Goal: Task Accomplishment & Management: Complete application form

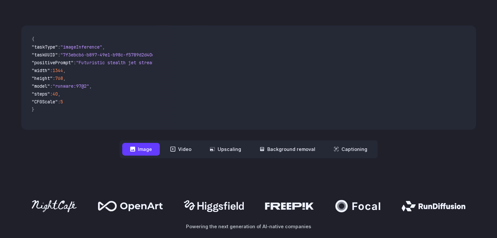
scroll to position [65, 0]
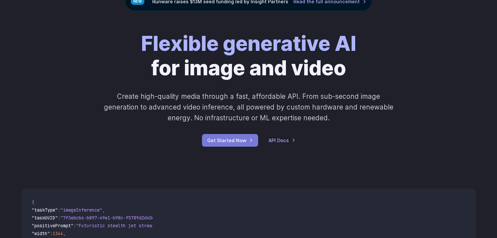
click at [213, 138] on link "Get Started Now" at bounding box center [230, 140] width 56 height 13
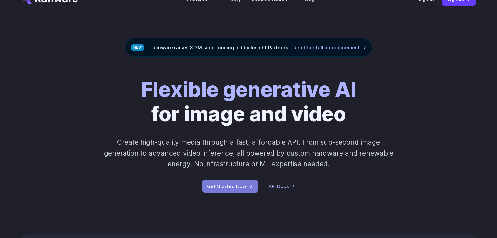
scroll to position [0, 0]
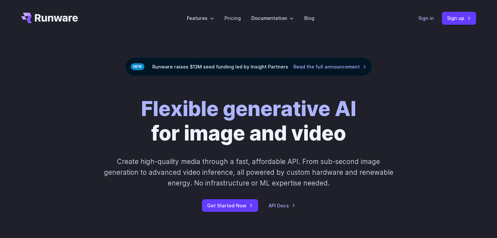
click at [426, 18] on link "Sign in" at bounding box center [426, 18] width 16 height 8
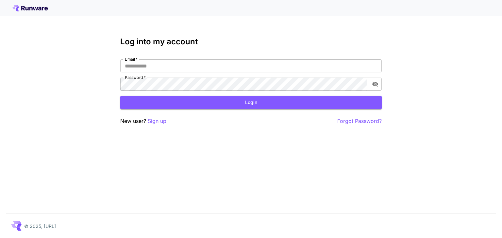
click at [159, 120] on p "Sign up" at bounding box center [157, 121] width 19 height 8
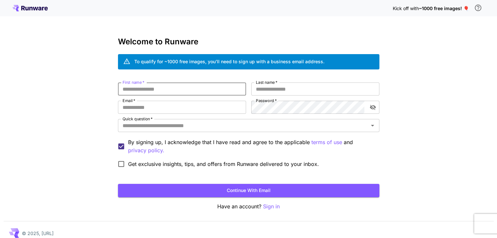
click at [196, 89] on input "First name   *" at bounding box center [182, 89] width 128 height 13
type input "*****"
type input "********"
click at [296, 90] on input "Last name   *" at bounding box center [315, 89] width 128 height 13
type input "*****"
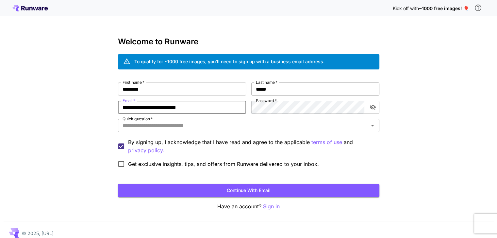
type input "**********"
click at [372, 107] on icon "toggle password visibility" at bounding box center [372, 107] width 6 height 5
click at [372, 107] on icon "toggle password visibility" at bounding box center [372, 108] width 6 height 4
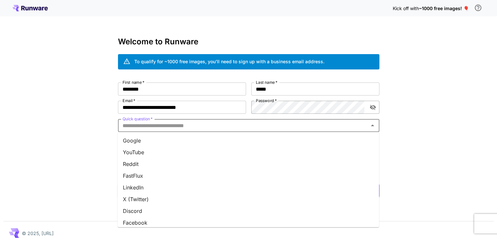
click at [231, 126] on input "Quick question   *" at bounding box center [243, 125] width 247 height 9
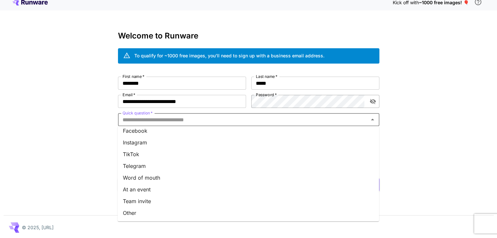
scroll to position [7, 0]
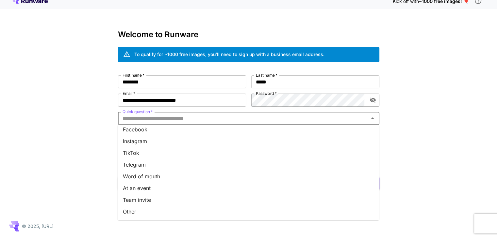
click at [141, 209] on li "Other" at bounding box center [248, 212] width 261 height 12
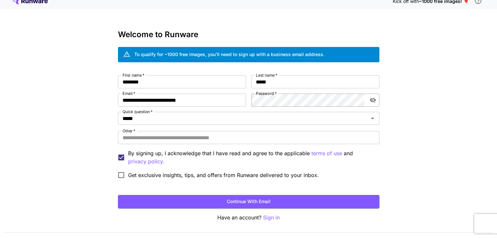
click at [172, 145] on div "**********" at bounding box center [248, 128] width 261 height 107
click at [176, 141] on input "Other   *" at bounding box center [248, 137] width 261 height 13
type input "********"
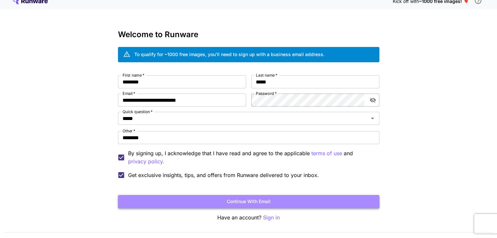
click at [182, 201] on button "Continue with email" at bounding box center [248, 201] width 261 height 13
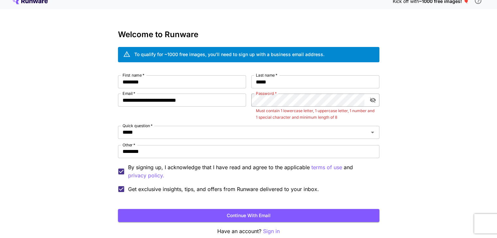
click at [367, 105] on div "Password   *" at bounding box center [315, 100] width 128 height 13
click at [371, 104] on button "toggle password visibility" at bounding box center [373, 100] width 12 height 12
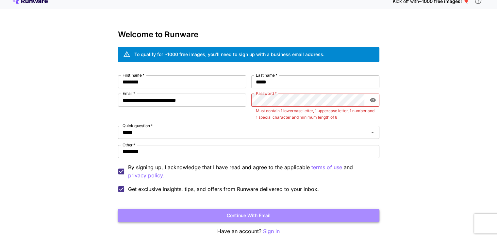
click at [251, 215] on button "Continue with email" at bounding box center [248, 215] width 261 height 13
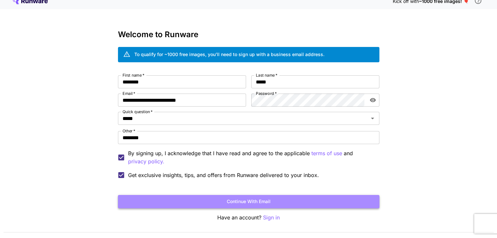
click at [266, 197] on button "Continue with email" at bounding box center [248, 201] width 261 height 13
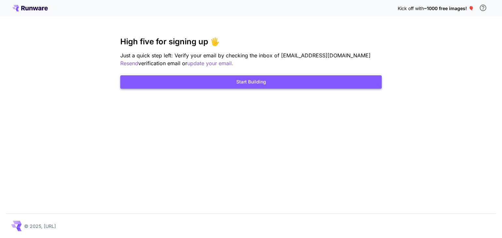
click at [295, 82] on button "Start Building" at bounding box center [250, 81] width 261 height 13
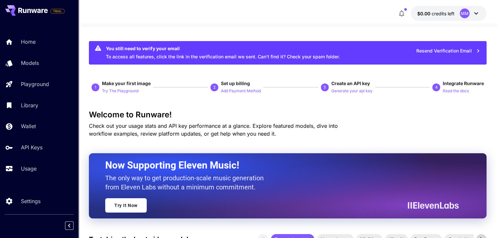
click at [304, 58] on div "You still need to verify your email To access all features, click the link in t…" at bounding box center [223, 53] width 234 height 20
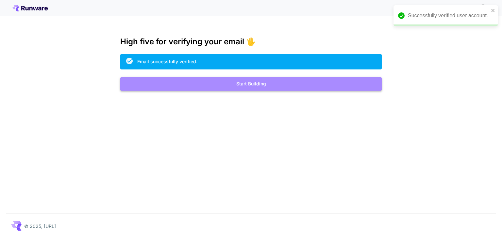
click at [276, 89] on button "Start Building" at bounding box center [250, 83] width 261 height 13
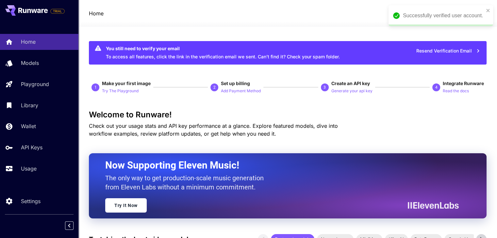
click at [406, 20] on div "Successfully verified user account." at bounding box center [438, 16] width 95 height 12
click at [329, 41] on div "You still need to verify your email To access all features, click the link in t…" at bounding box center [288, 53] width 398 height 24
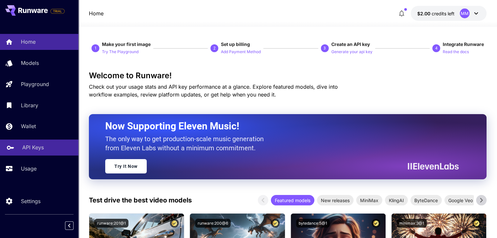
click at [26, 155] on link "API Keys" at bounding box center [39, 148] width 78 height 16
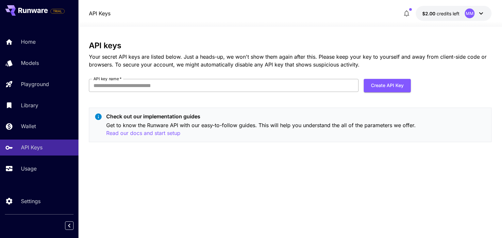
click at [231, 87] on input "API key name   *" at bounding box center [223, 85] width 269 height 13
type input "****"
type input "**********"
click at [378, 87] on button "Create API Key" at bounding box center [387, 85] width 47 height 13
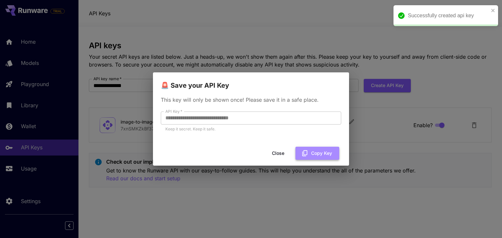
click at [312, 154] on button "Copy Key" at bounding box center [317, 153] width 44 height 13
click at [285, 154] on button "Close" at bounding box center [282, 153] width 29 height 13
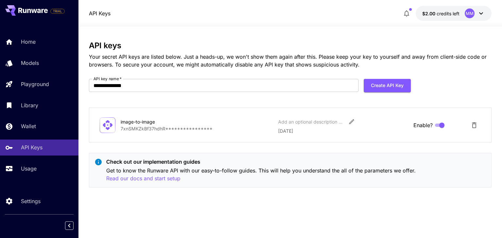
click at [57, 54] on div "Home Models Playground Library Wallet API Keys Usage" at bounding box center [39, 105] width 78 height 143
click at [53, 41] on div "Home" at bounding box center [47, 42] width 51 height 8
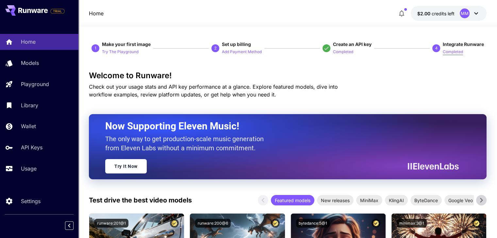
click at [453, 51] on p "Completed" at bounding box center [453, 52] width 20 height 6
click at [449, 54] on p "Completed" at bounding box center [453, 52] width 20 height 6
click at [452, 53] on p "Completed" at bounding box center [453, 52] width 20 height 6
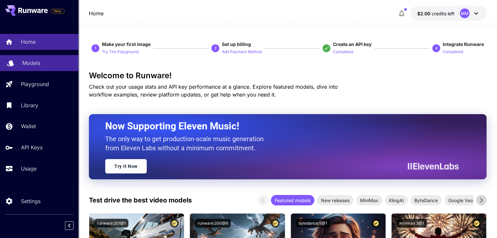
click at [47, 62] on div "Models" at bounding box center [47, 63] width 51 height 8
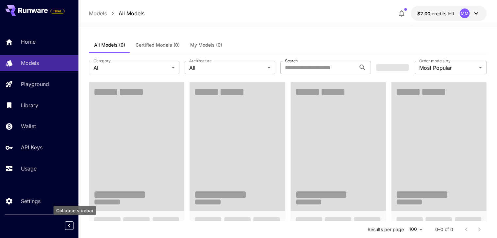
click at [69, 230] on button "Collapse sidebar" at bounding box center [69, 226] width 8 height 8
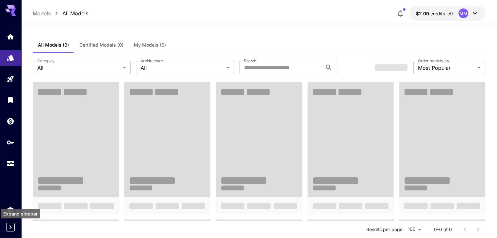
click at [10, 228] on icon "Expand sidebar" at bounding box center [10, 228] width 2 height 4
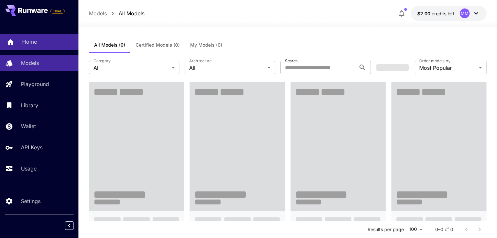
click at [27, 41] on p "Home" at bounding box center [29, 42] width 15 height 8
